Goal: Obtain resource: Obtain resource

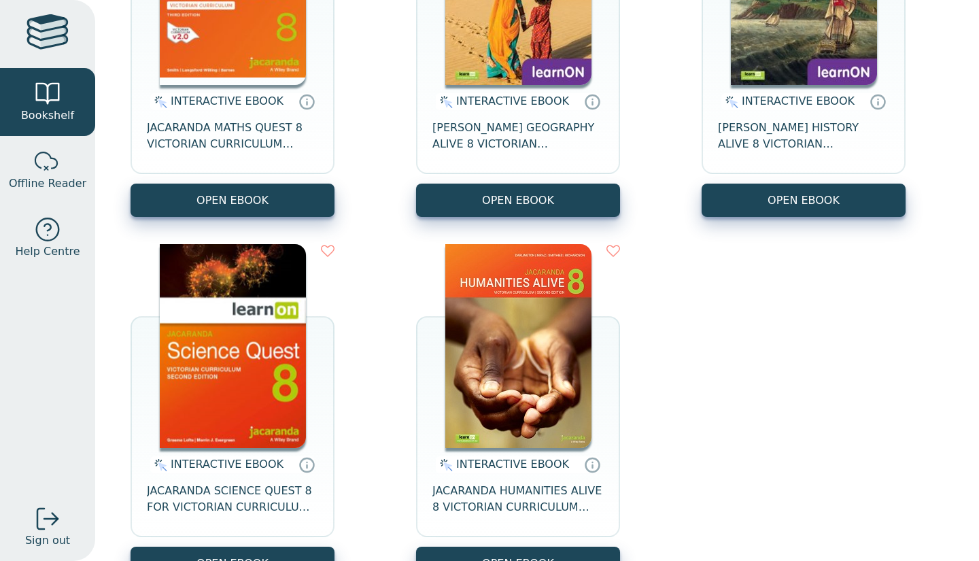
scroll to position [331, 0]
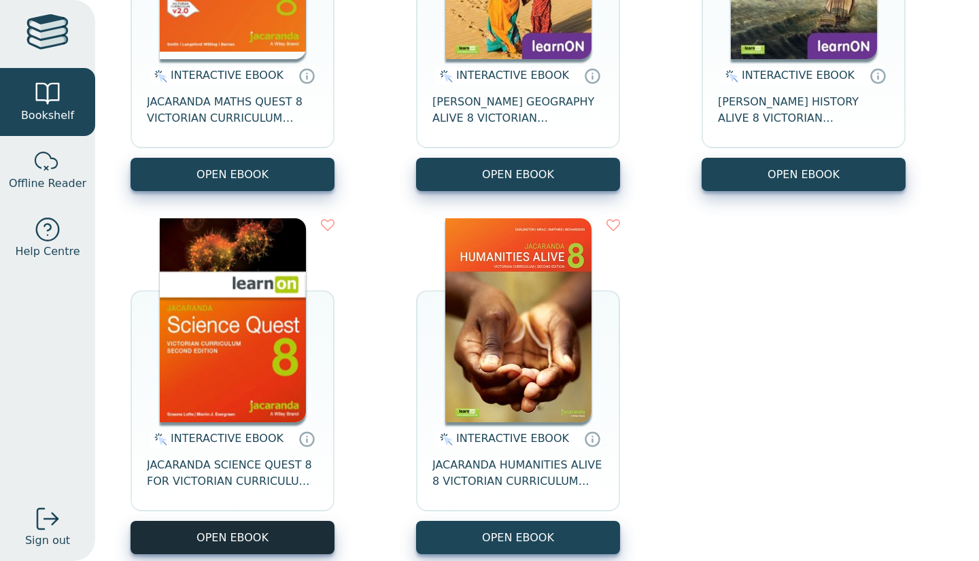
click at [239, 538] on button "OPEN EBOOK" at bounding box center [233, 537] width 204 height 33
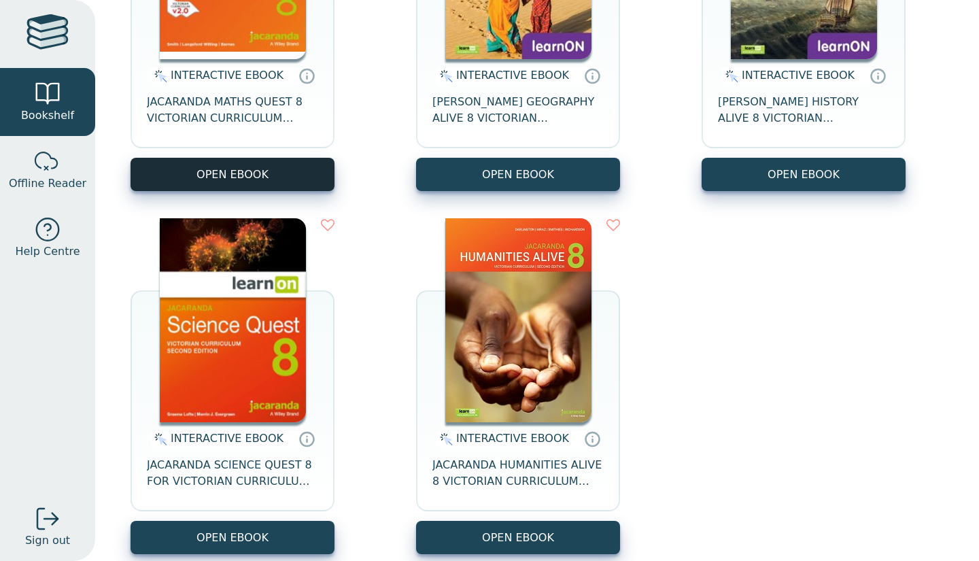
click at [325, 169] on button "OPEN EBOOK" at bounding box center [233, 174] width 204 height 33
